Goal: Find contact information: Find contact information

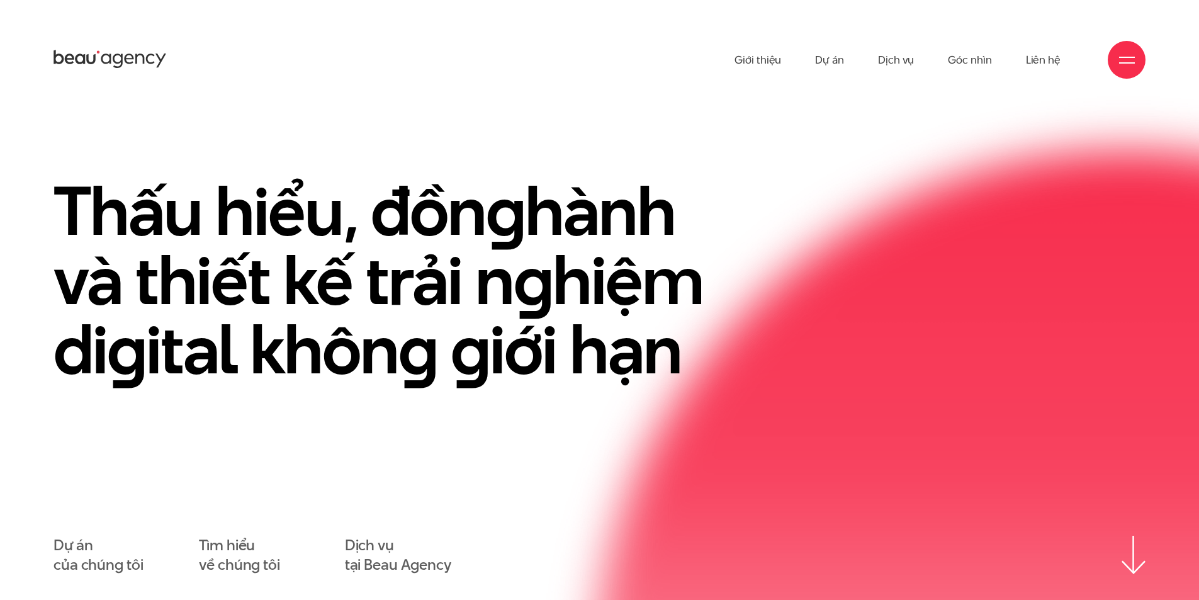
drag, startPoint x: 1042, startPoint y: 58, endPoint x: 985, endPoint y: 116, distance: 81.4
click at [936, 129] on section "Thấu hiểu, đồn g hành và thiết kế trải n g hiệm di g ital khôn g g iới hạn Dự á…" at bounding box center [599, 359] width 1199 height 530
click at [1116, 58] on div at bounding box center [1126, 60] width 38 height 38
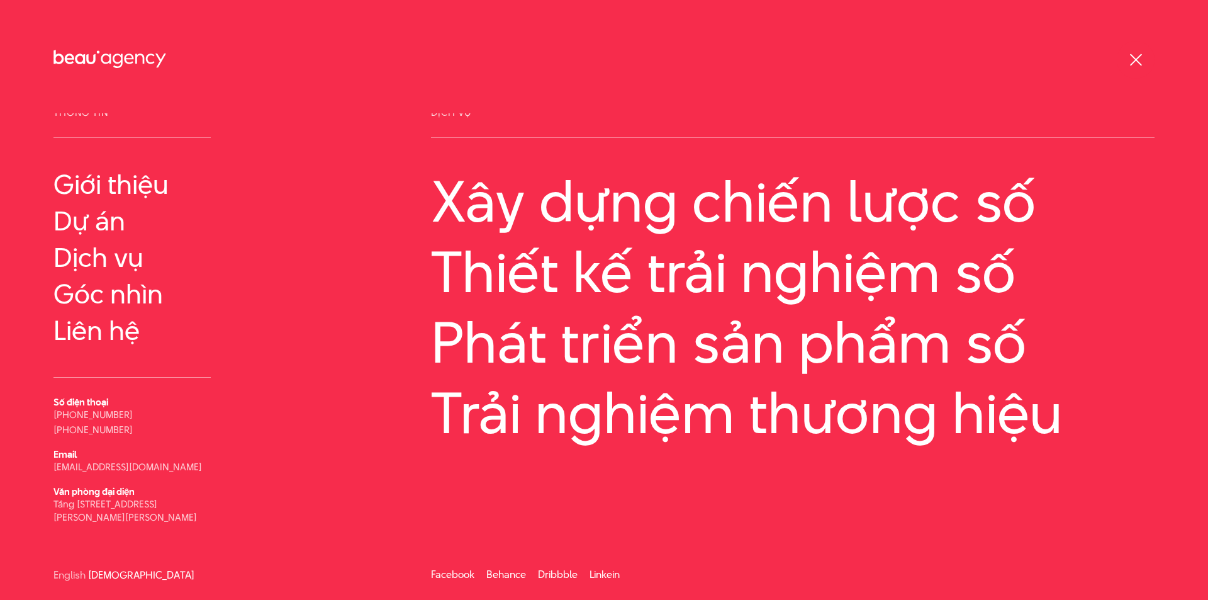
scroll to position [7, 0]
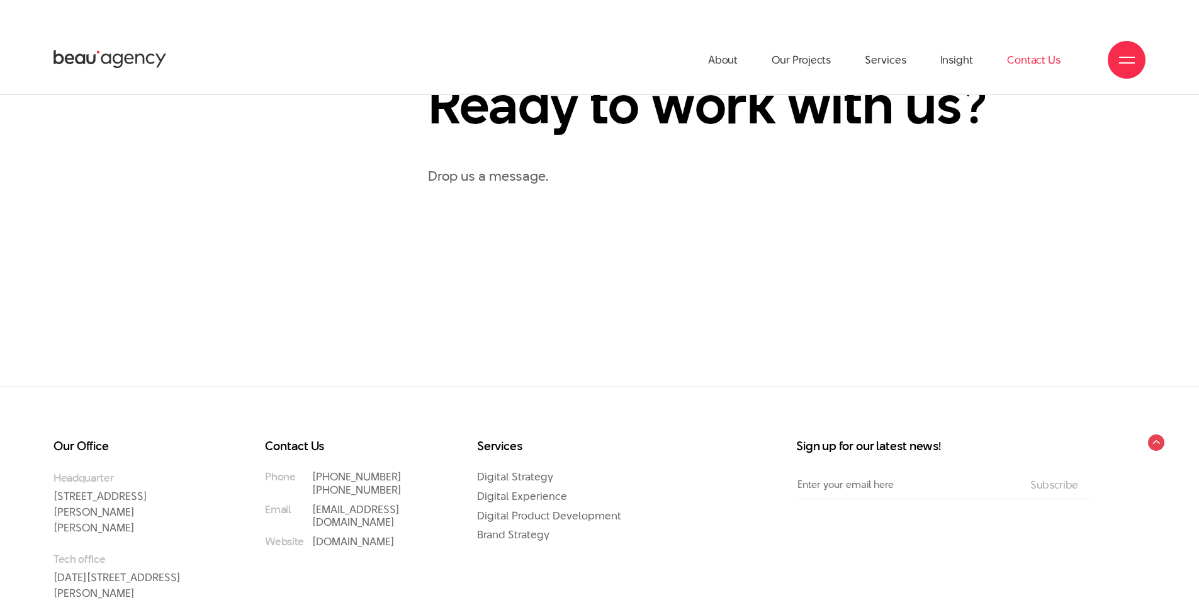
scroll to position [643, 0]
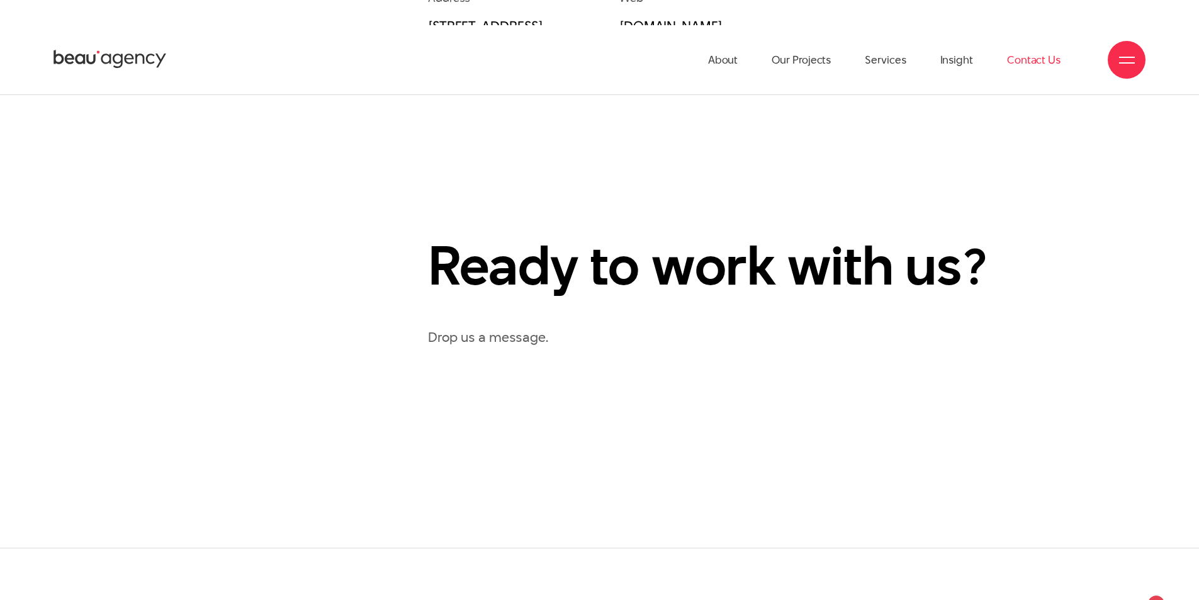
click at [593, 379] on div "Phone (+84) 97 531 9889 (+84) 86 929 1771 Email info@beau.vn Social Facebook Be…" at bounding box center [786, 144] width 749 height 542
drag, startPoint x: 461, startPoint y: 405, endPoint x: 796, endPoint y: 459, distance: 339.7
click at [796, 459] on section "Information Contact Phone (+84) 97 531 9889 (+84) 86 929 1771 Email info@beau.v…" at bounding box center [599, 159] width 1199 height 775
click at [793, 461] on section "Information Contact Phone (+84) 97 531 9889 (+84) 86 929 1771 Email info@beau.v…" at bounding box center [599, 159] width 1199 height 775
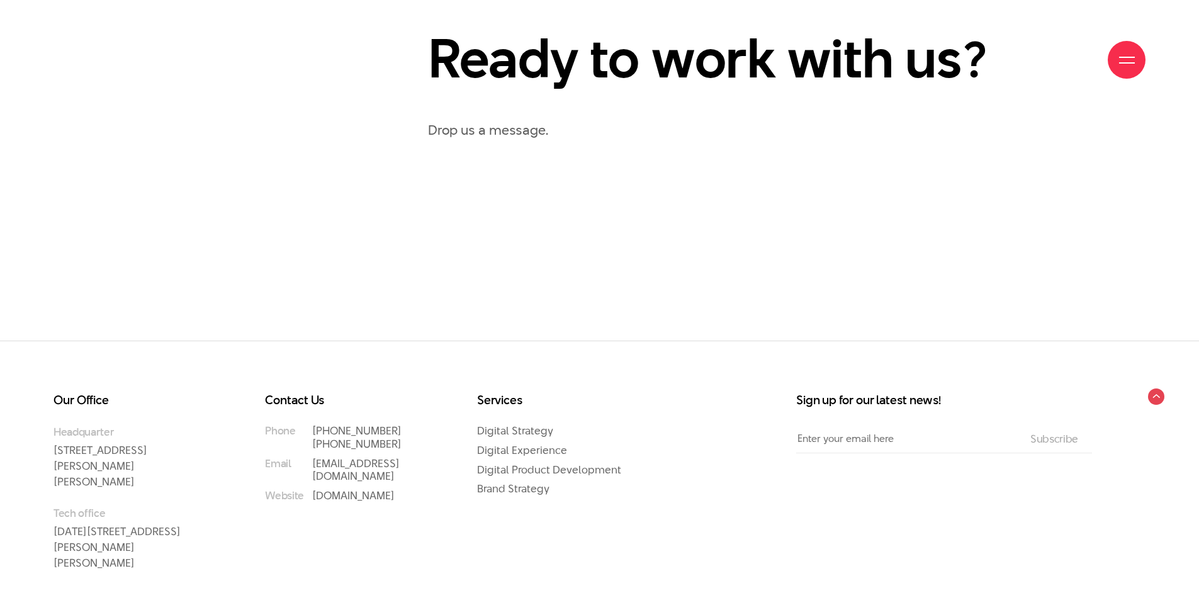
scroll to position [895, 0]
